Goal: Task Accomplishment & Management: Manage account settings

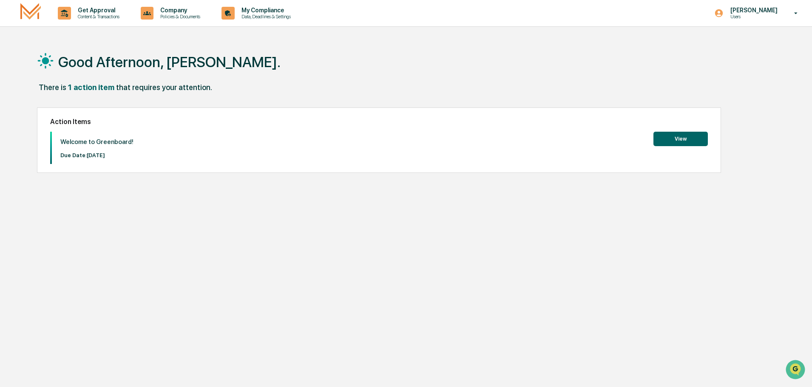
click at [669, 139] on button "View" at bounding box center [680, 139] width 54 height 14
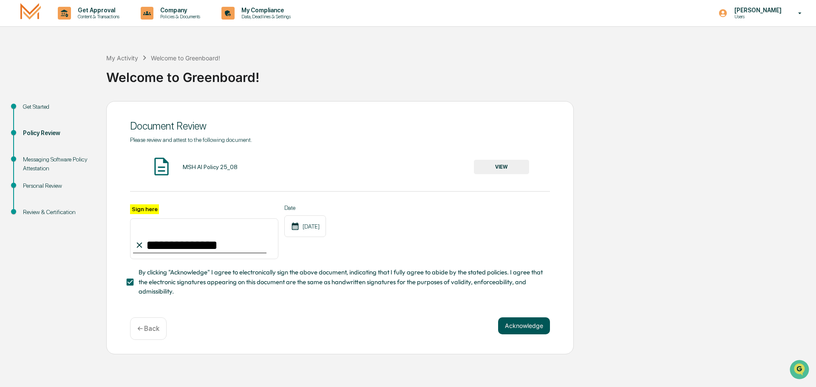
click at [510, 331] on button "Acknowledge" at bounding box center [524, 326] width 52 height 17
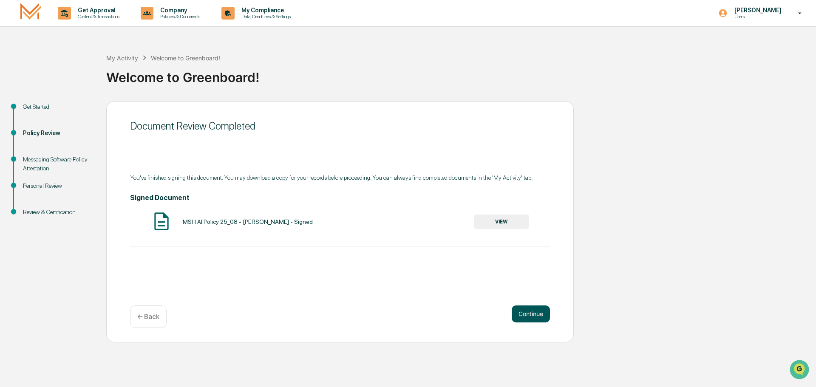
click at [547, 309] on button "Continue" at bounding box center [531, 314] width 38 height 17
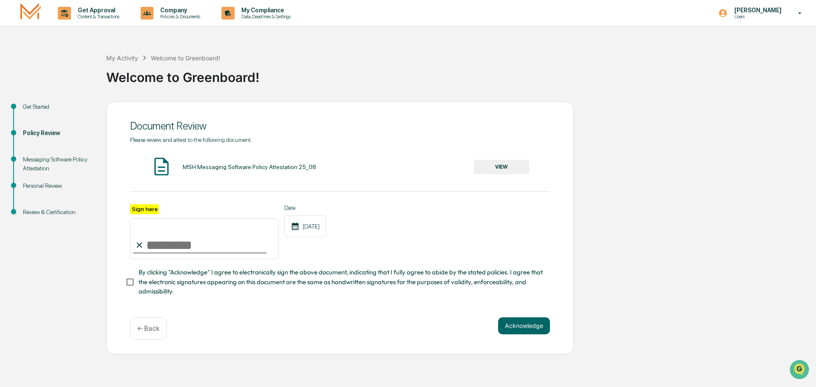
click at [498, 168] on button "VIEW" at bounding box center [501, 167] width 55 height 14
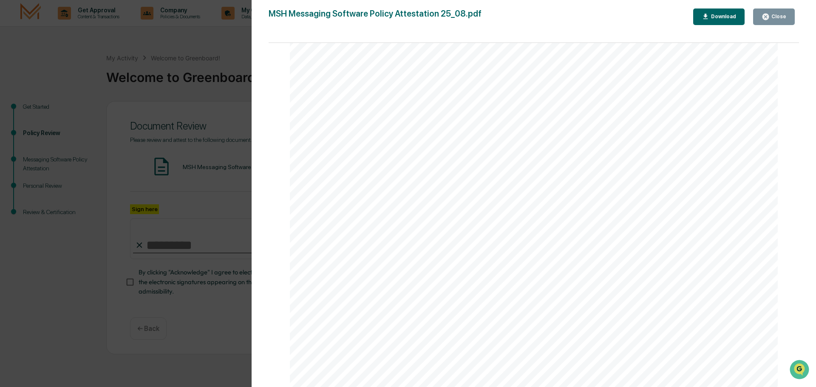
scroll to position [1625, 0]
click at [765, 16] on icon "button" at bounding box center [766, 17] width 6 height 6
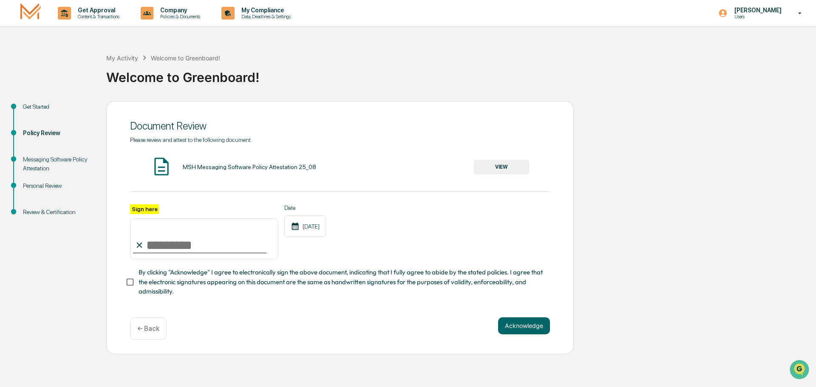
click at [187, 250] on input "Sign here" at bounding box center [204, 238] width 148 height 41
type input "**********"
click at [513, 334] on button "Acknowledge" at bounding box center [524, 326] width 52 height 17
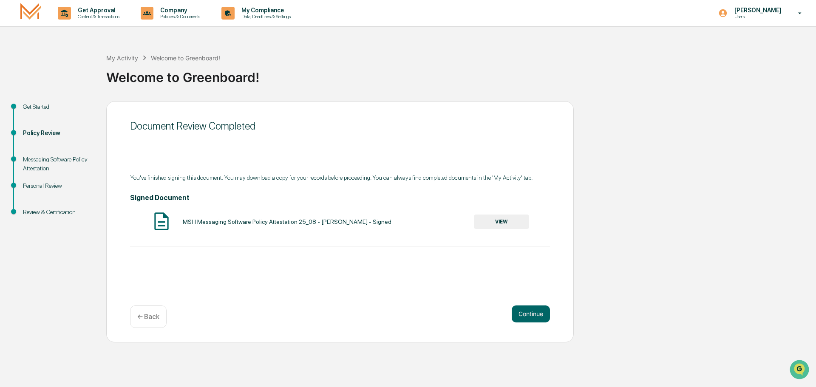
click at [515, 222] on button "VIEW" at bounding box center [501, 222] width 55 height 14
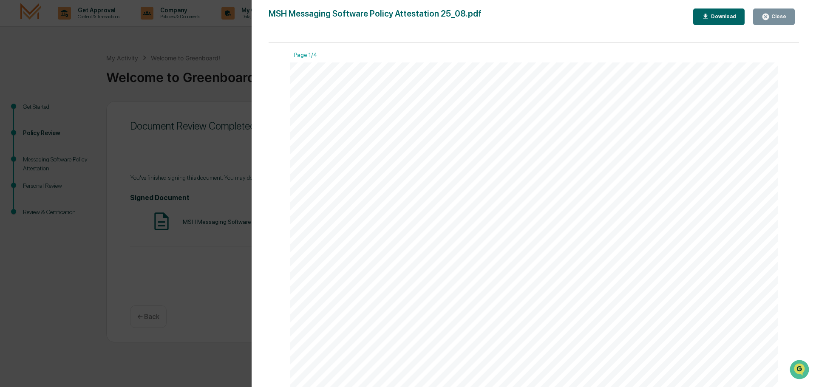
click at [716, 17] on div "Download" at bounding box center [722, 17] width 27 height 6
click at [759, 23] on button "Close" at bounding box center [774, 17] width 42 height 17
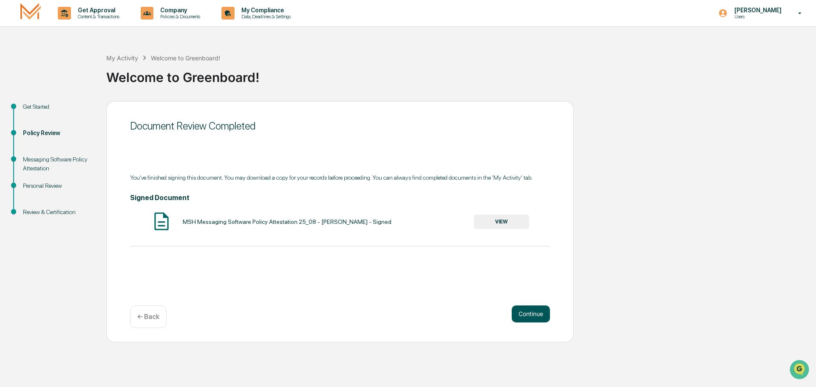
click at [522, 316] on button "Continue" at bounding box center [531, 314] width 38 height 17
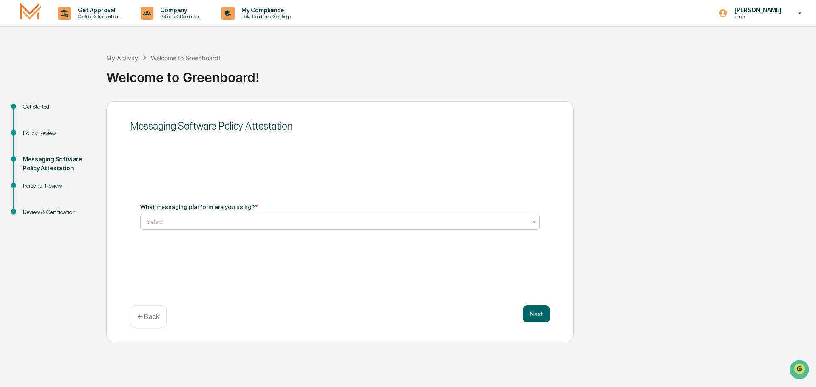
click at [232, 221] on div at bounding box center [337, 222] width 380 height 9
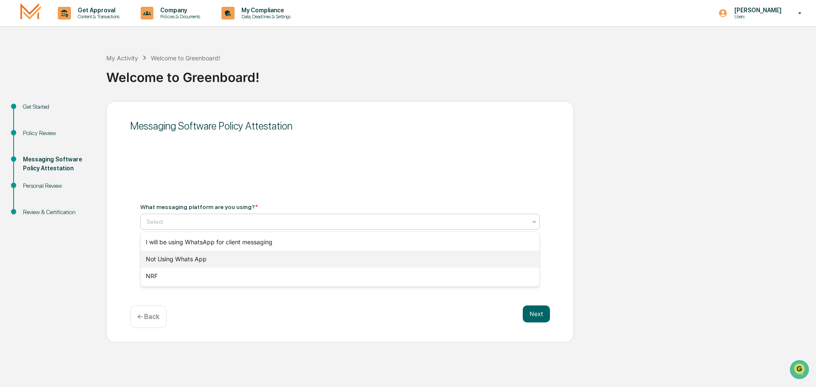
click at [231, 263] on div "Not Using Whats App" at bounding box center [340, 259] width 399 height 17
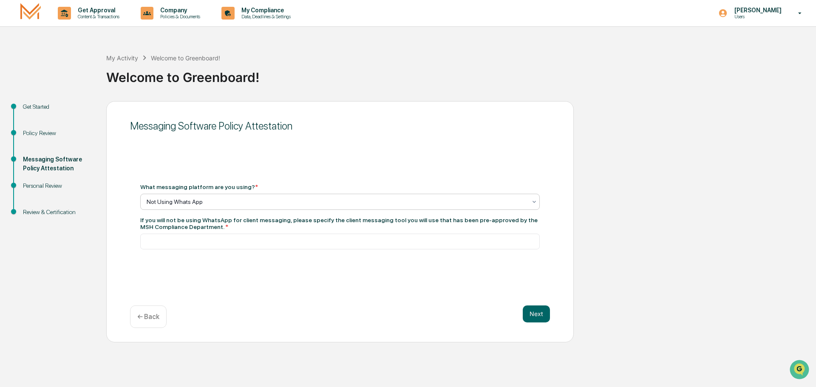
click at [238, 200] on div at bounding box center [337, 202] width 380 height 9
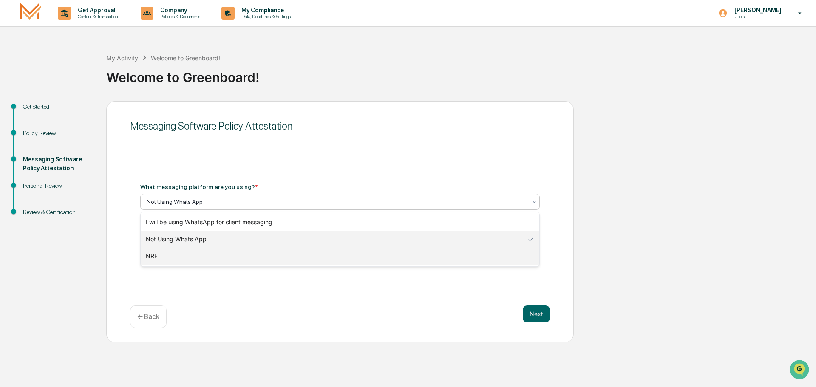
click at [223, 254] on div "NRF" at bounding box center [340, 256] width 399 height 17
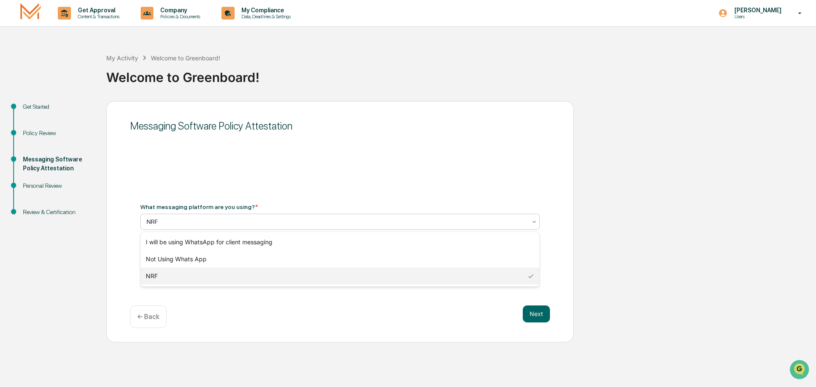
click at [217, 227] on div "NRF" at bounding box center [336, 222] width 389 height 12
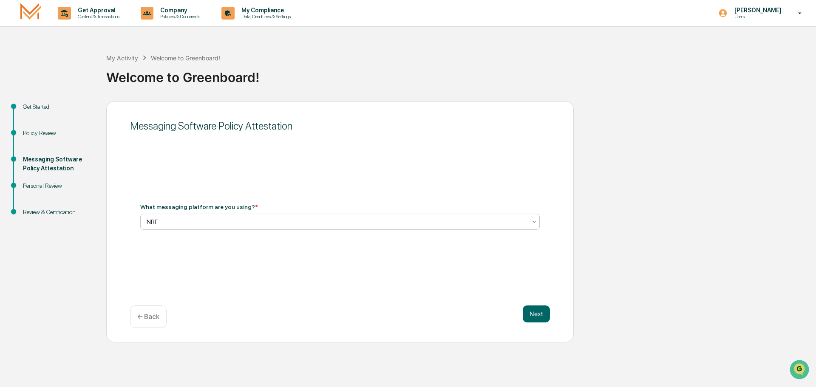
click at [217, 227] on div "NRF" at bounding box center [336, 222] width 389 height 12
click at [168, 221] on div at bounding box center [337, 222] width 380 height 9
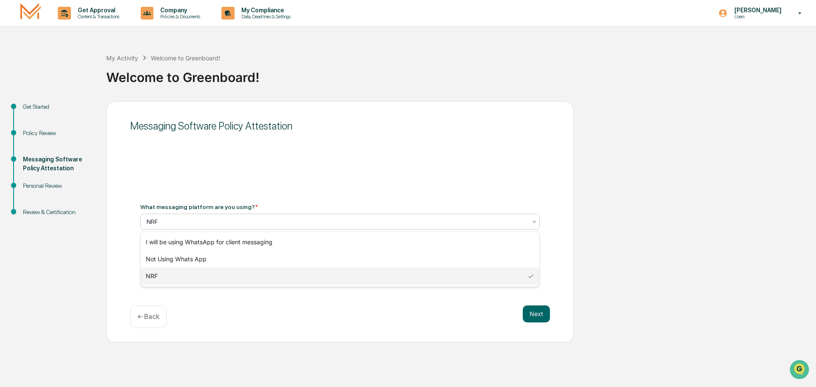
click at [82, 238] on ul "Get Started Policy Review Messaging Software Policy Attestation Personal Review…" at bounding box center [55, 169] width 102 height 137
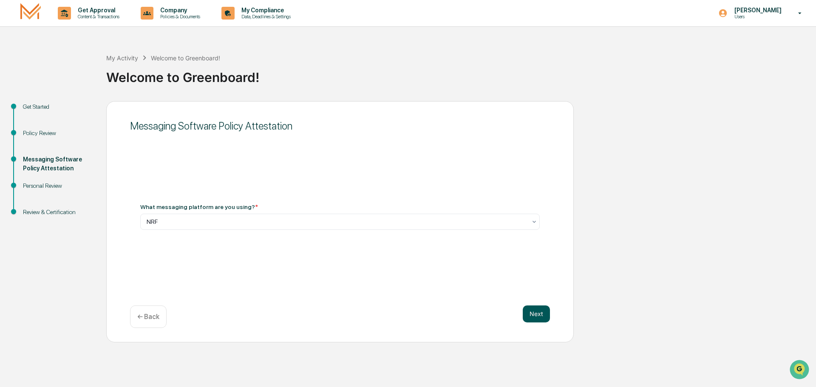
click at [542, 315] on button "Next" at bounding box center [536, 314] width 27 height 17
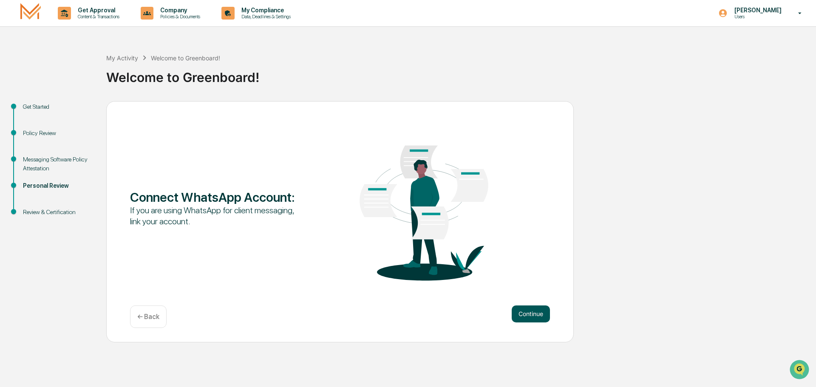
click at [536, 317] on button "Continue" at bounding box center [531, 314] width 38 height 17
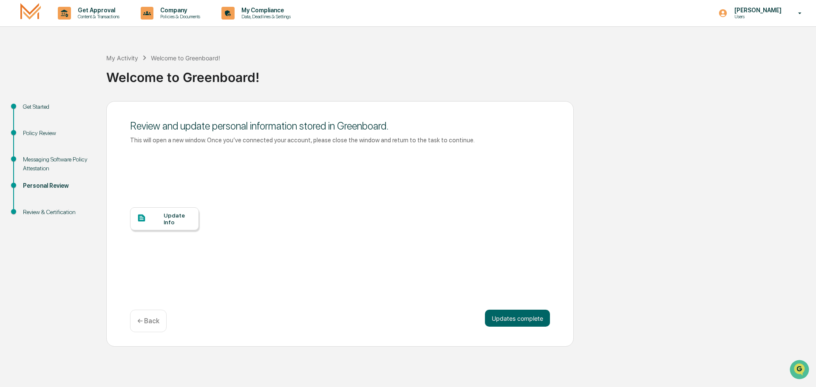
click at [166, 220] on div "Update Info" at bounding box center [178, 219] width 28 height 14
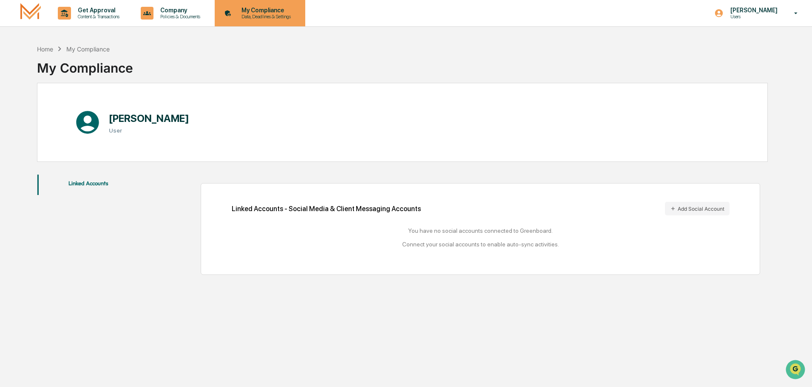
click at [285, 20] on div "My Compliance Data, Deadlines & Settings" at bounding box center [259, 13] width 82 height 26
click at [285, 17] on p "Data, Deadlines & Settings" at bounding box center [265, 17] width 60 height 6
click at [44, 51] on div "Home" at bounding box center [45, 48] width 16 height 7
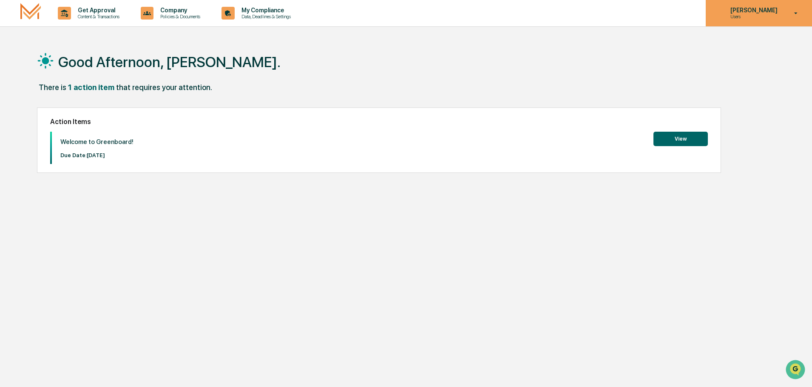
click at [766, 19] on p "Users" at bounding box center [752, 17] width 58 height 6
